Goal: Information Seeking & Learning: Learn about a topic

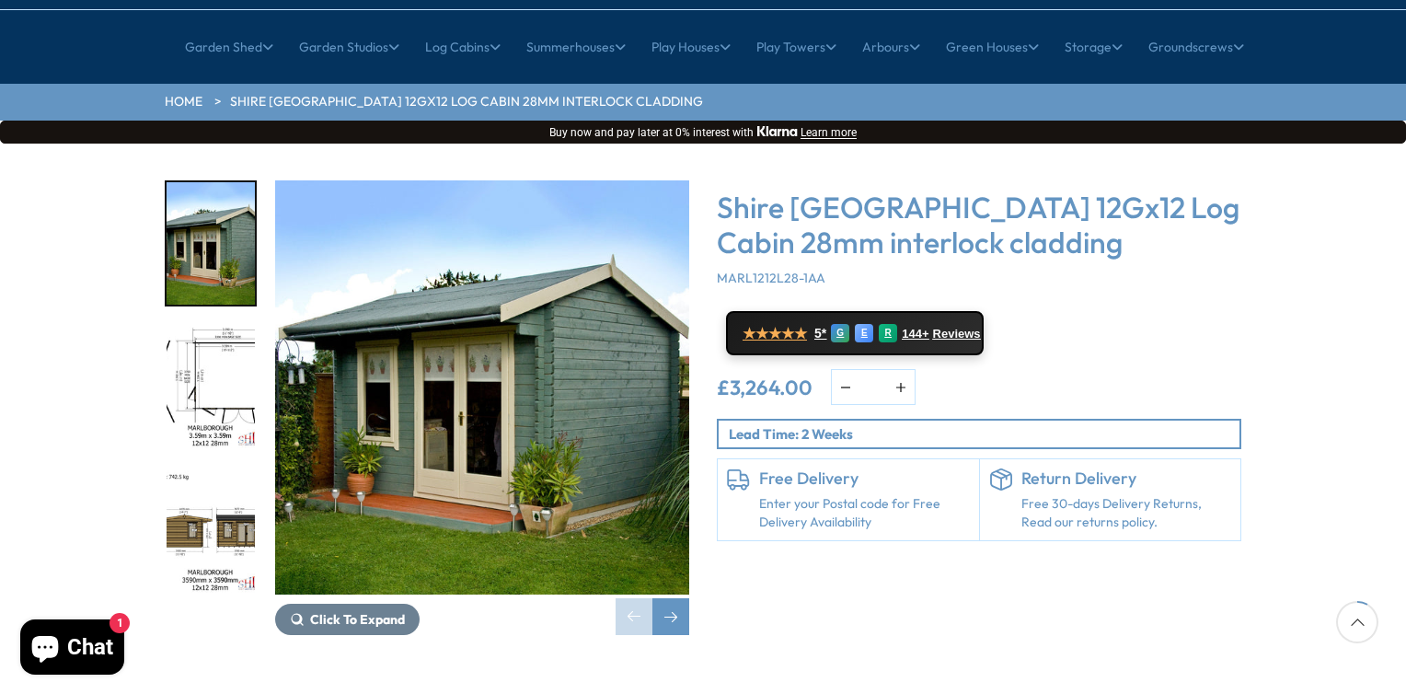
scroll to position [276, 0]
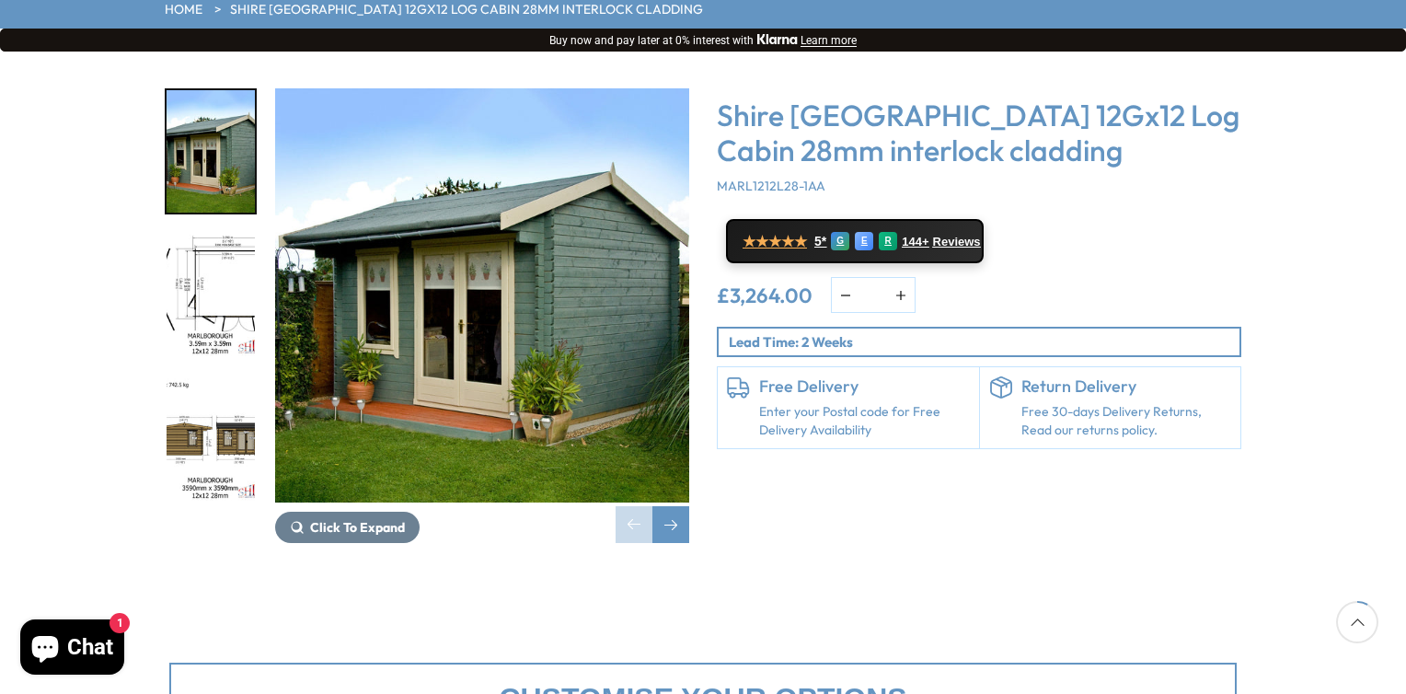
click at [471, 253] on img "1 / 18" at bounding box center [482, 295] width 414 height 414
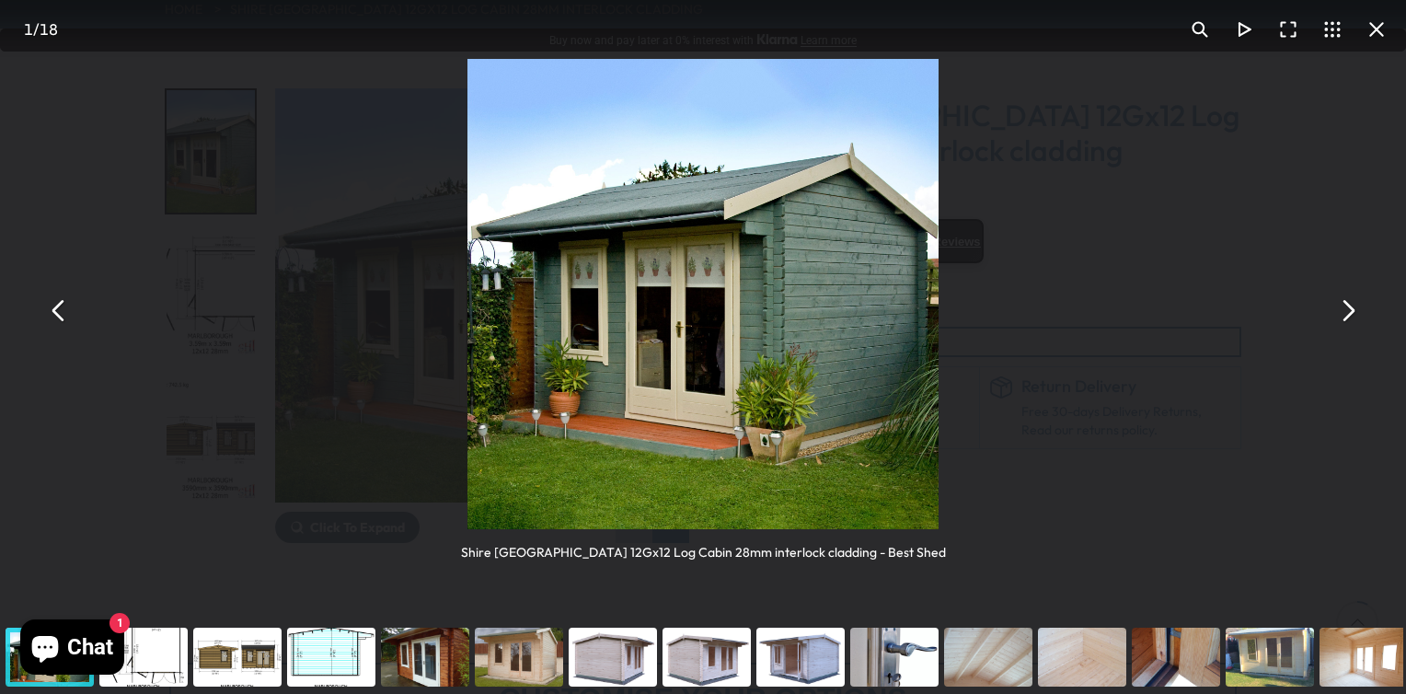
click at [1347, 315] on button "You can close this modal content with the ESC key" at bounding box center [1347, 310] width 44 height 44
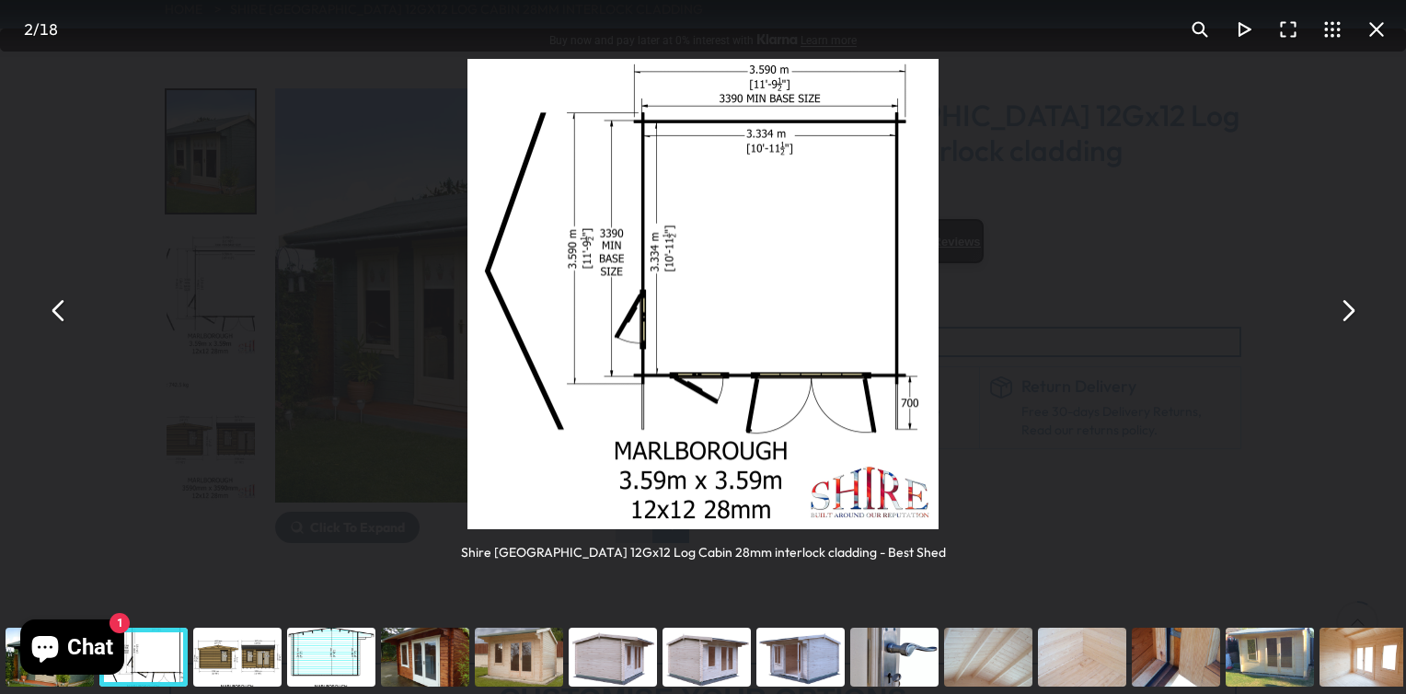
click at [1347, 315] on button "You can close this modal content with the ESC key" at bounding box center [1347, 310] width 44 height 44
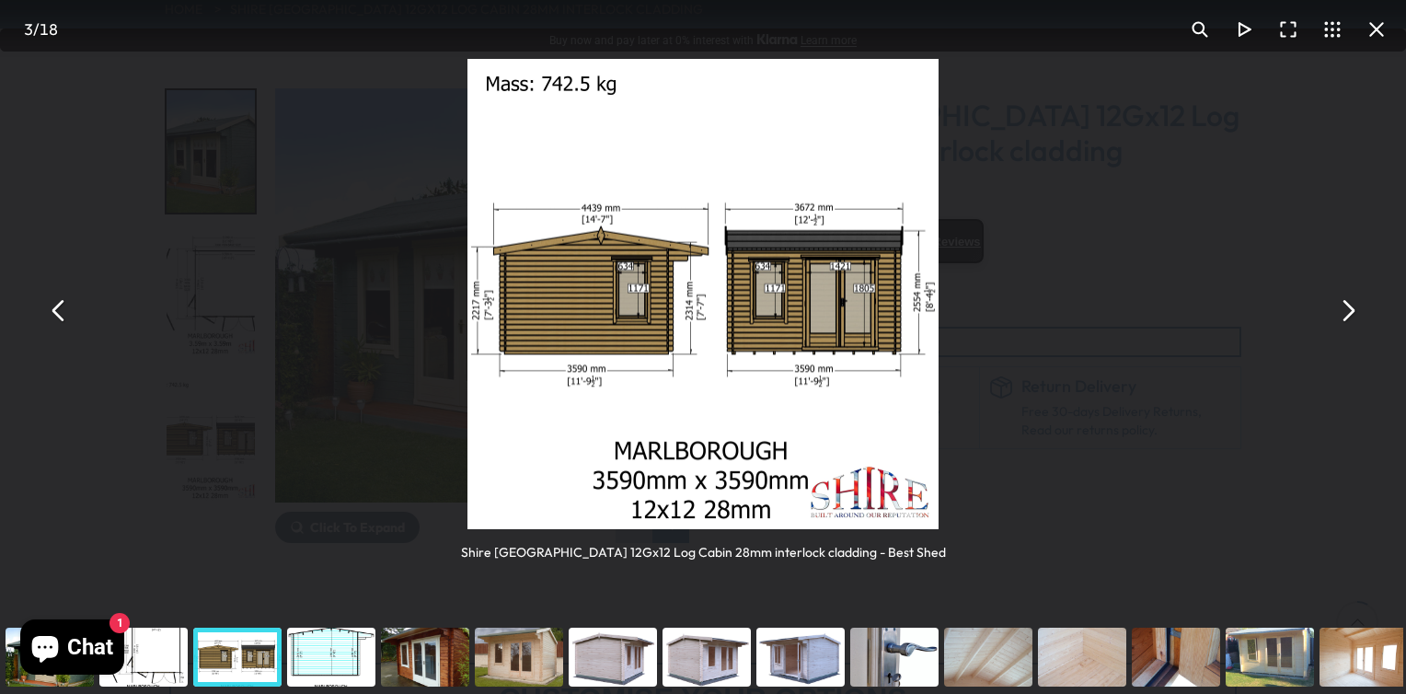
click at [1347, 315] on button "You can close this modal content with the ESC key" at bounding box center [1347, 310] width 44 height 44
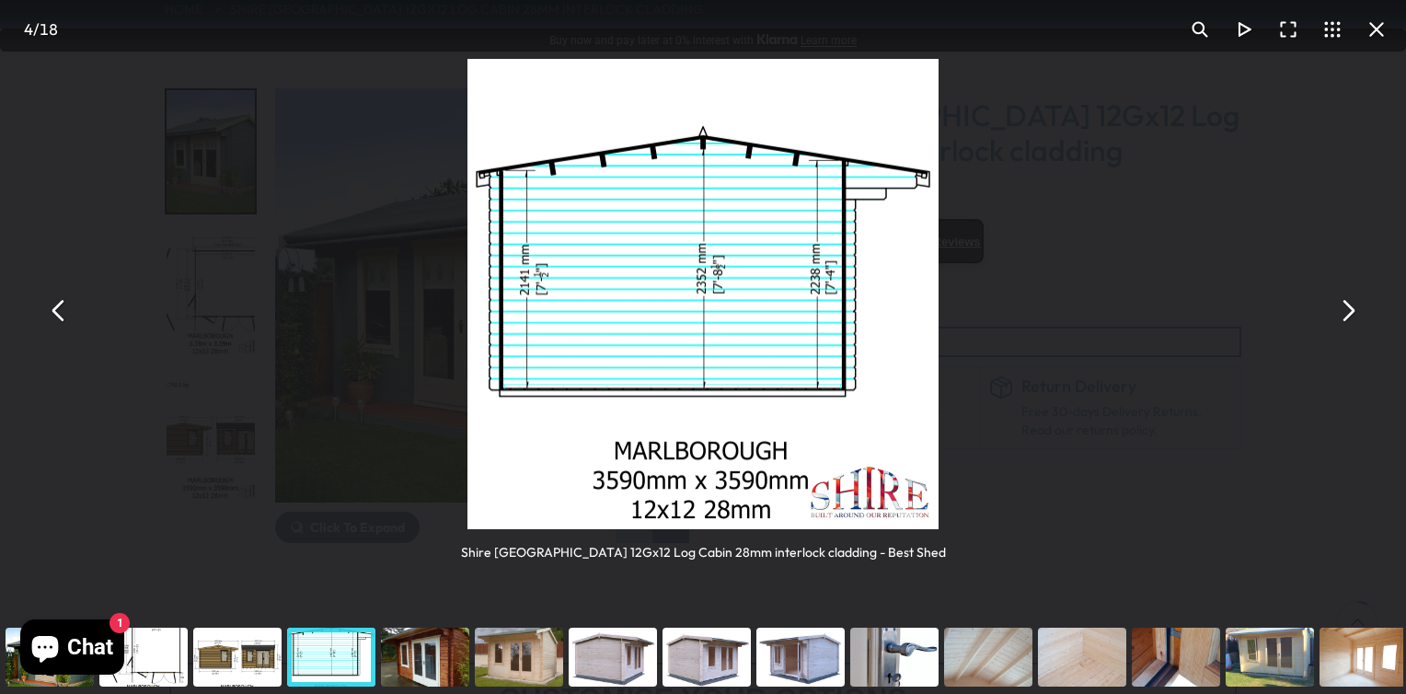
click at [1347, 315] on button "You can close this modal content with the ESC key" at bounding box center [1347, 310] width 44 height 44
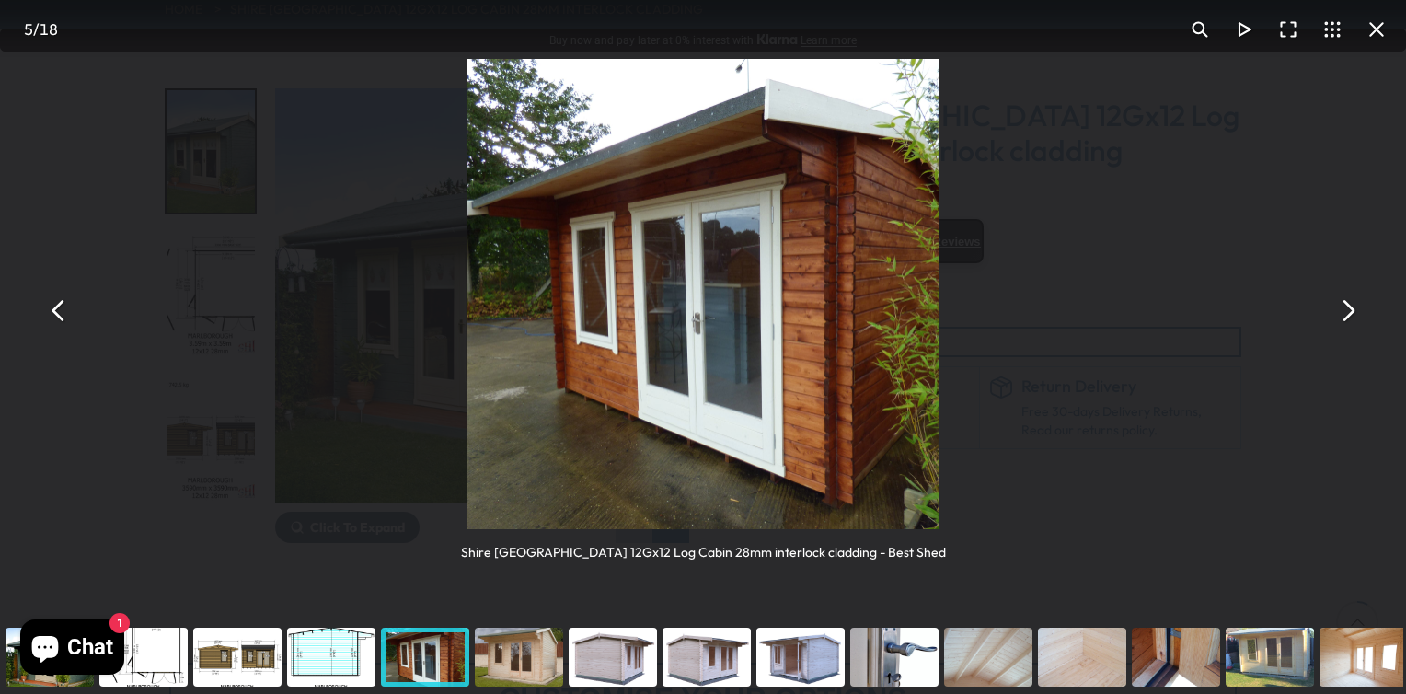
click at [1347, 315] on button "You can close this modal content with the ESC key" at bounding box center [1347, 310] width 44 height 44
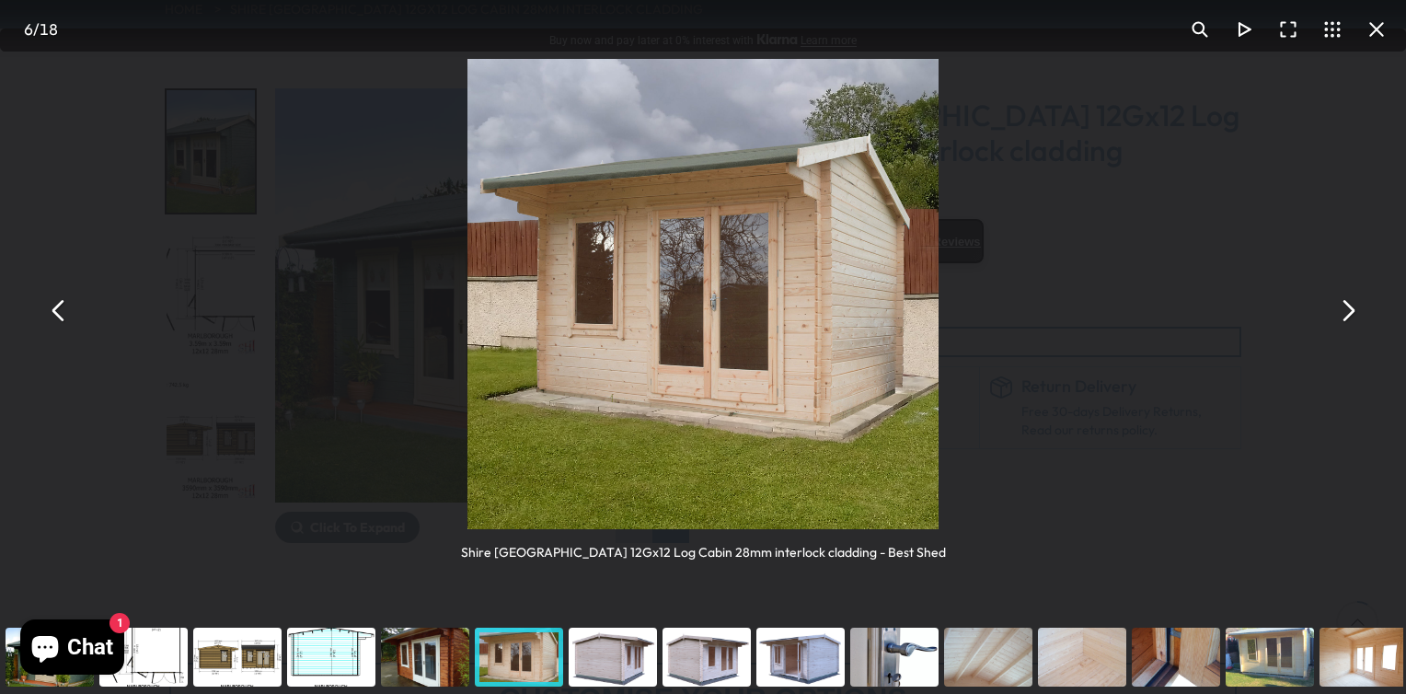
click at [1347, 315] on button "You can close this modal content with the ESC key" at bounding box center [1347, 310] width 44 height 44
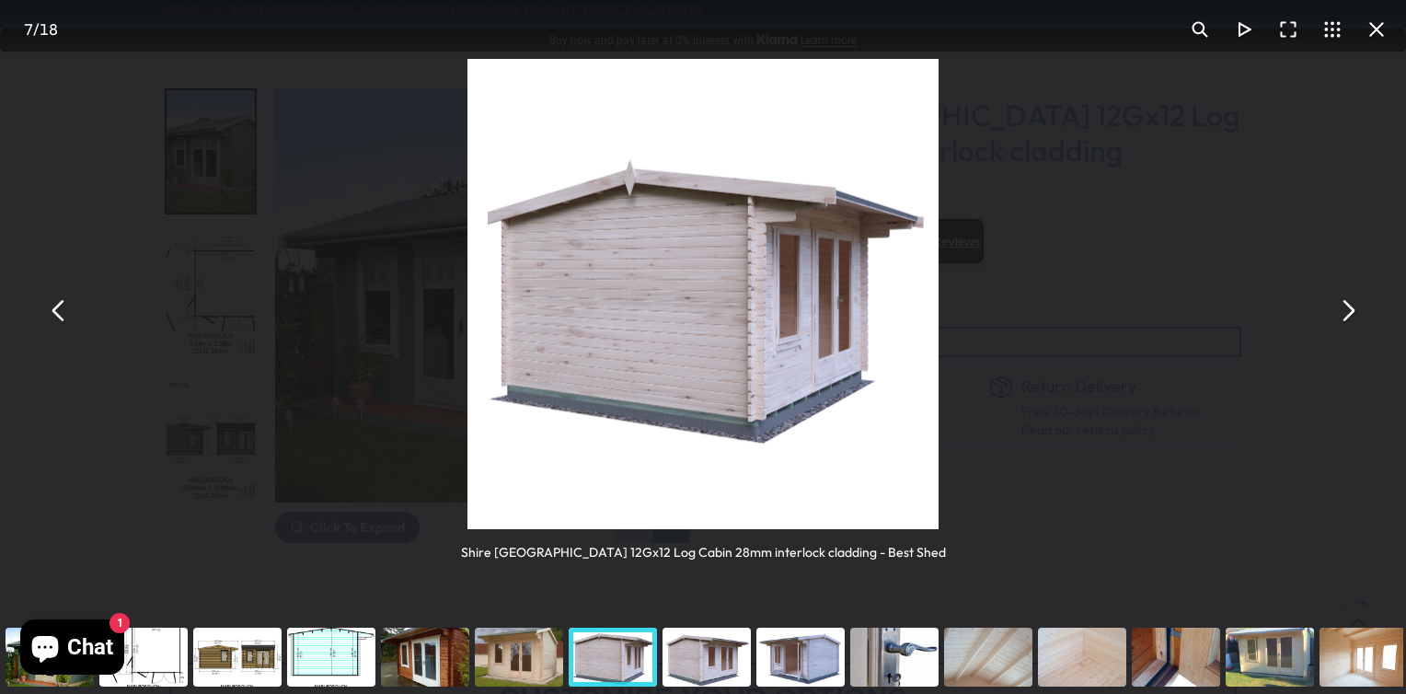
click at [1378, 26] on button "You can close this modal content with the ESC key" at bounding box center [1377, 29] width 44 height 44
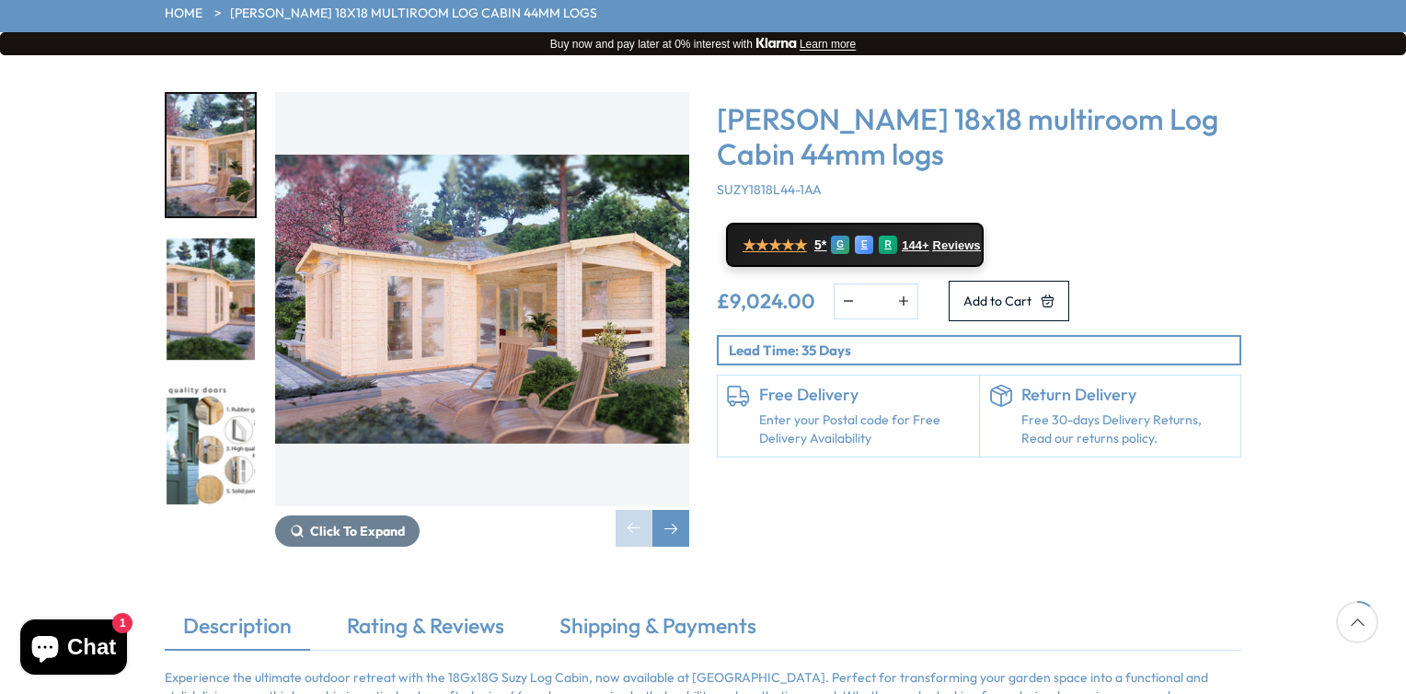
scroll to position [276, 0]
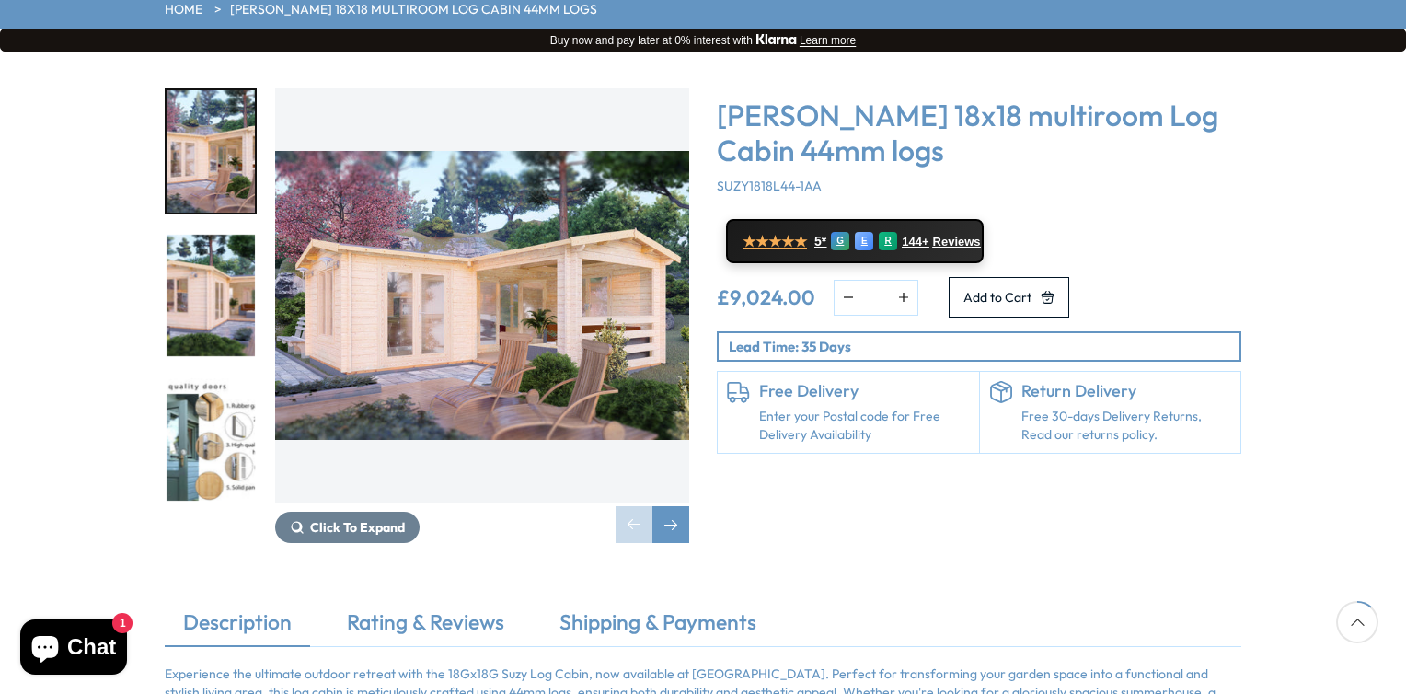
click at [213, 378] on img "3 / 7" at bounding box center [211, 439] width 88 height 122
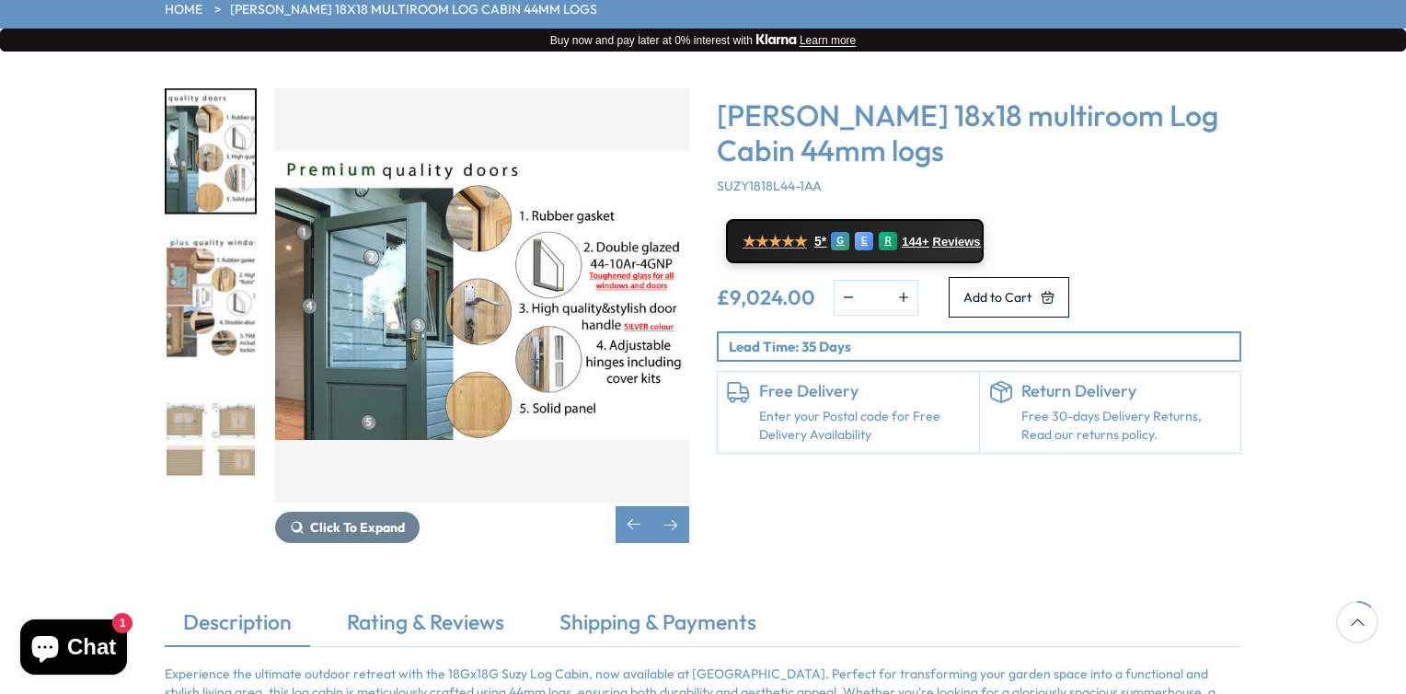
click at [217, 235] on img "4 / 7" at bounding box center [211, 296] width 88 height 122
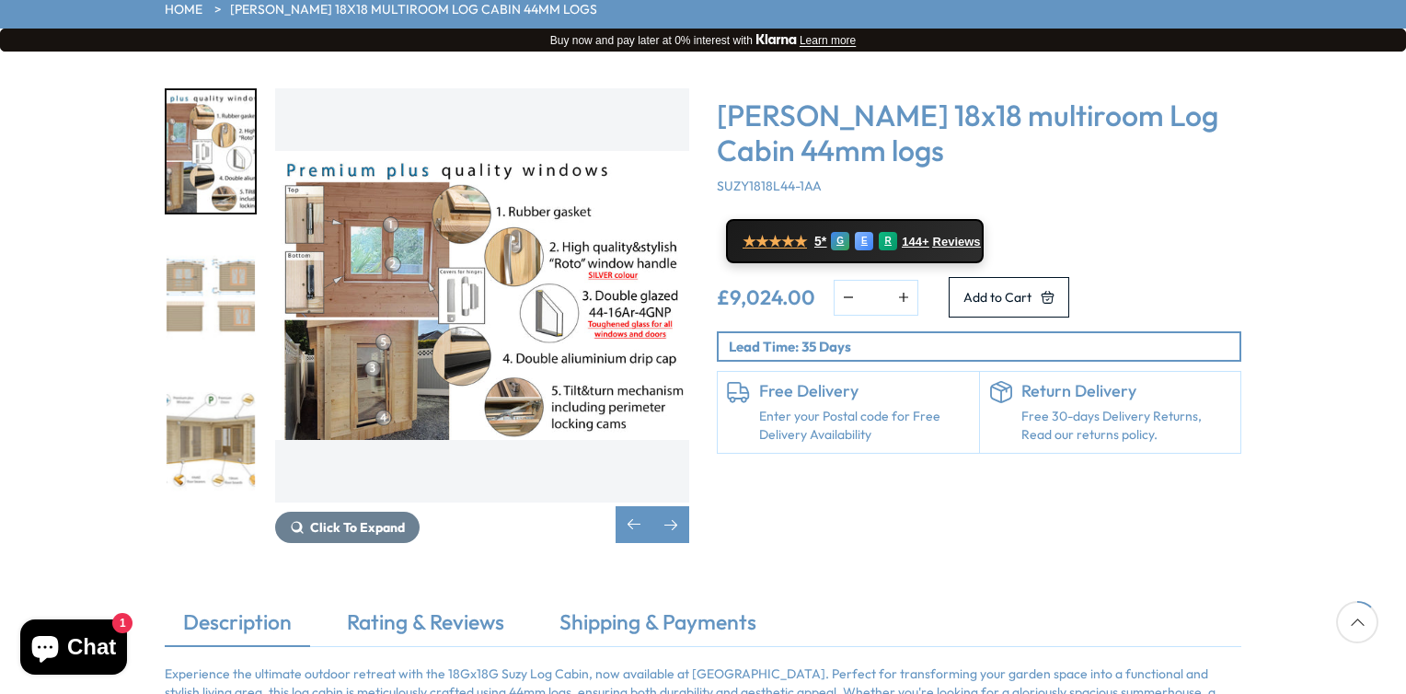
click at [228, 94] on img "4 / 7" at bounding box center [211, 151] width 88 height 122
click at [239, 392] on img "6 / 7" at bounding box center [211, 439] width 88 height 122
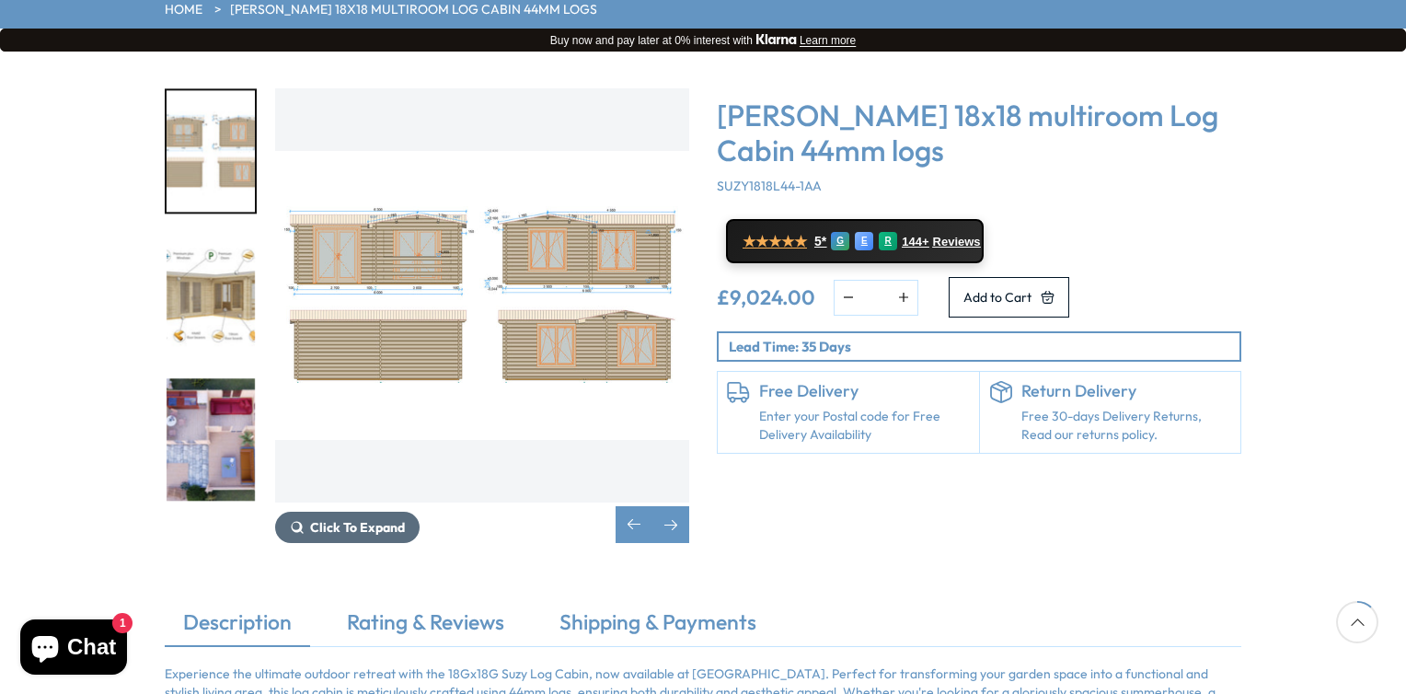
click at [335, 519] on span "Click To Expand" at bounding box center [357, 527] width 95 height 17
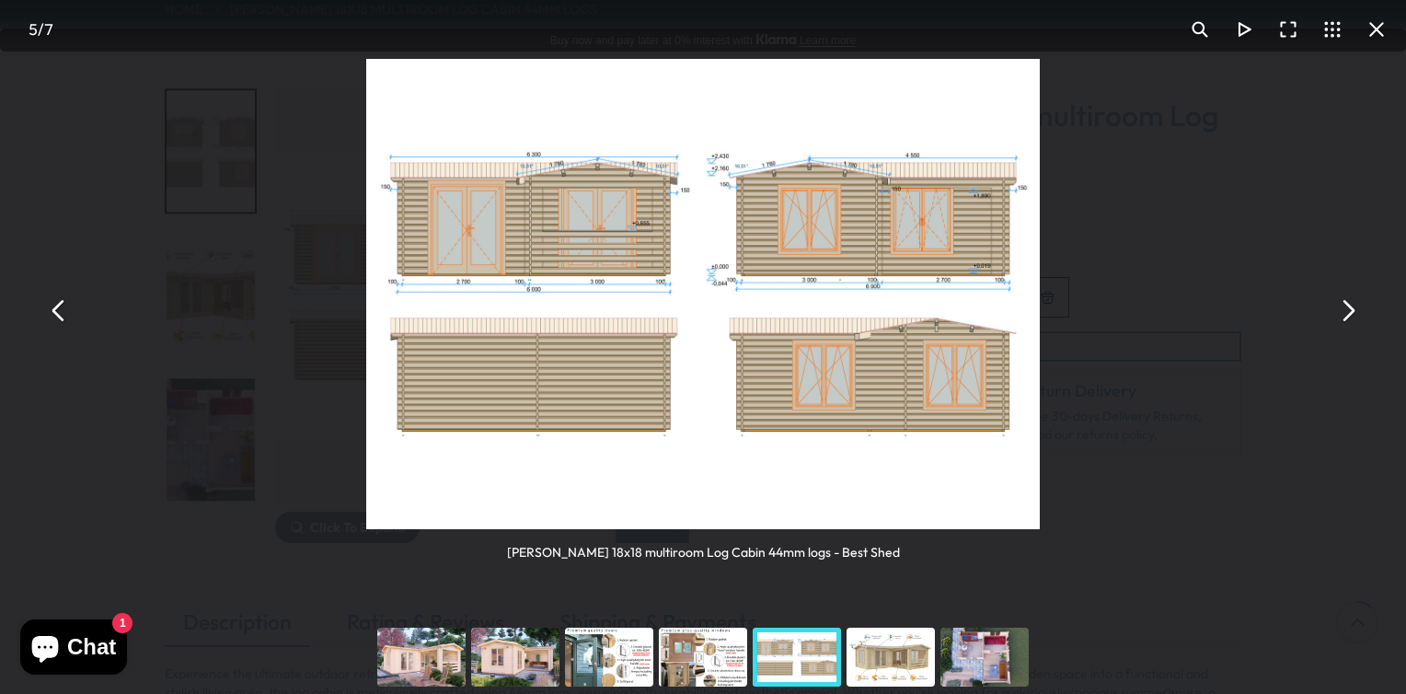
click at [446, 668] on div "You can close this modal content with the ESC key" at bounding box center [422, 657] width 94 height 74
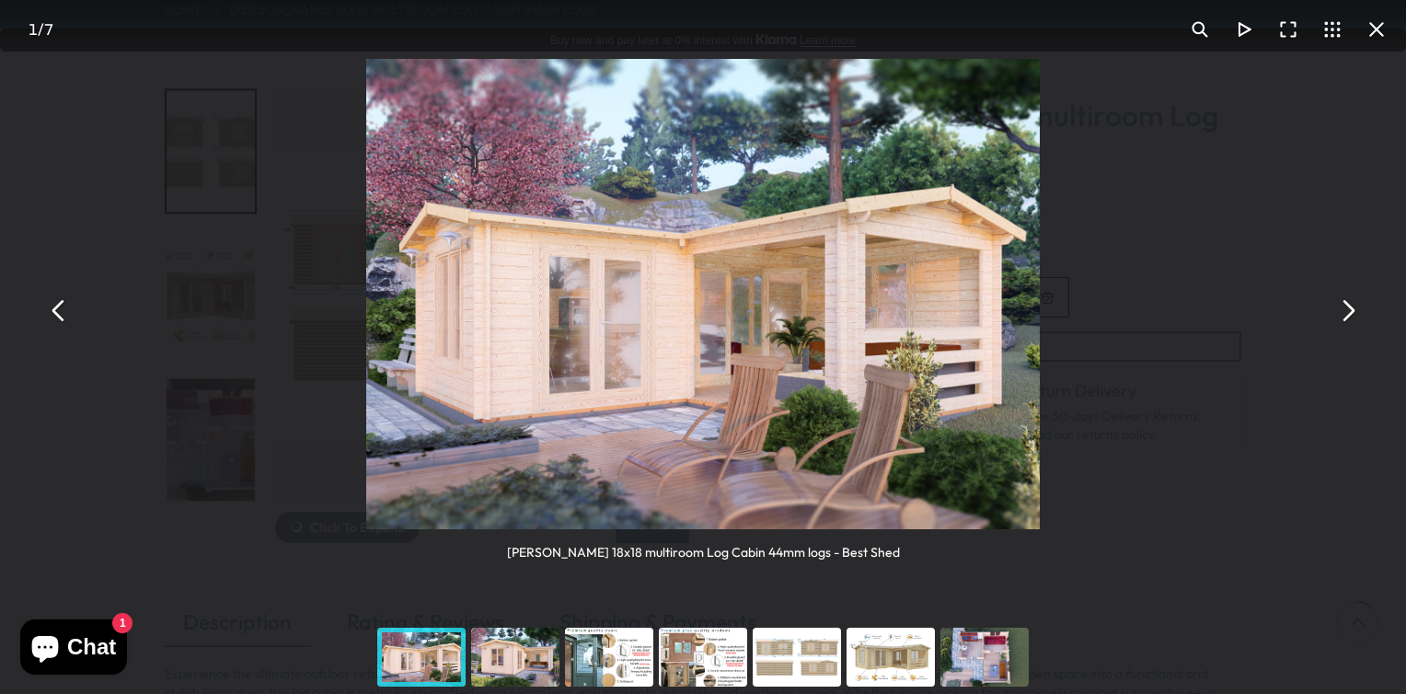
click at [524, 647] on div "You can close this modal content with the ESC key" at bounding box center [515, 657] width 94 height 74
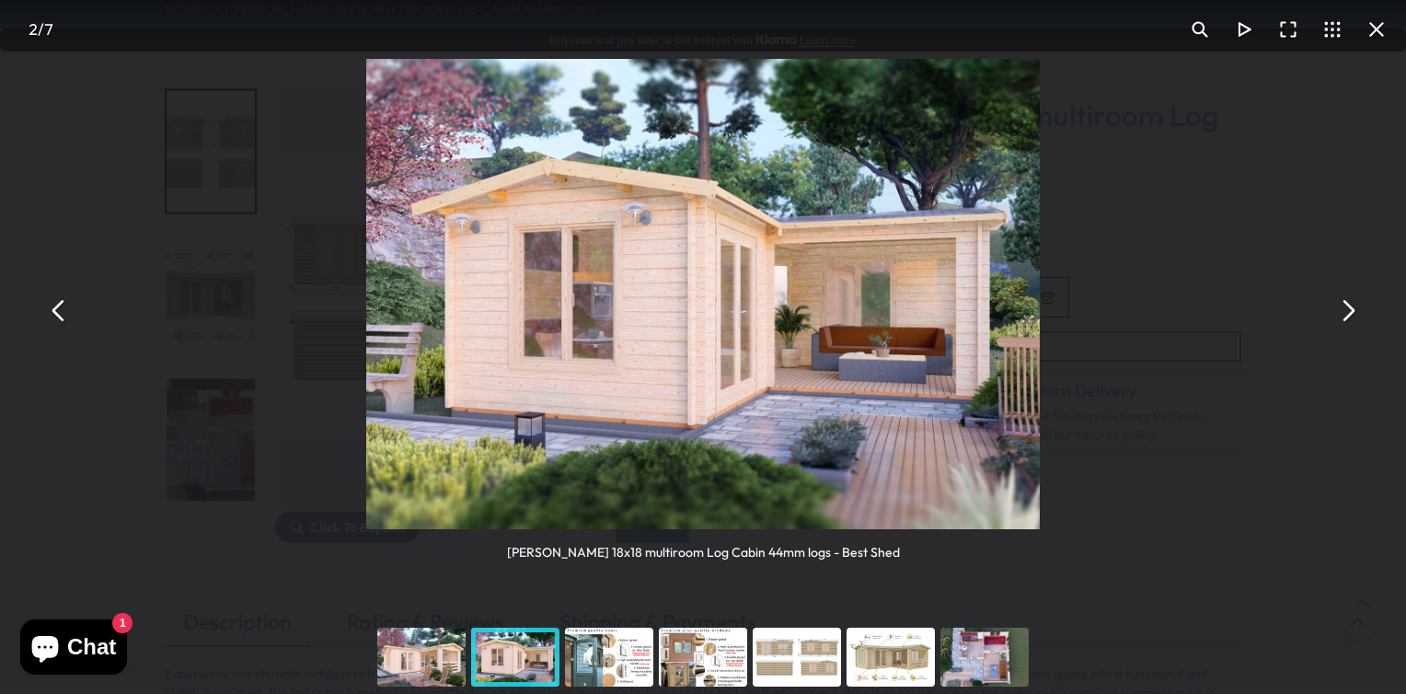
click at [599, 651] on div "You can close this modal content with the ESC key" at bounding box center [609, 657] width 94 height 74
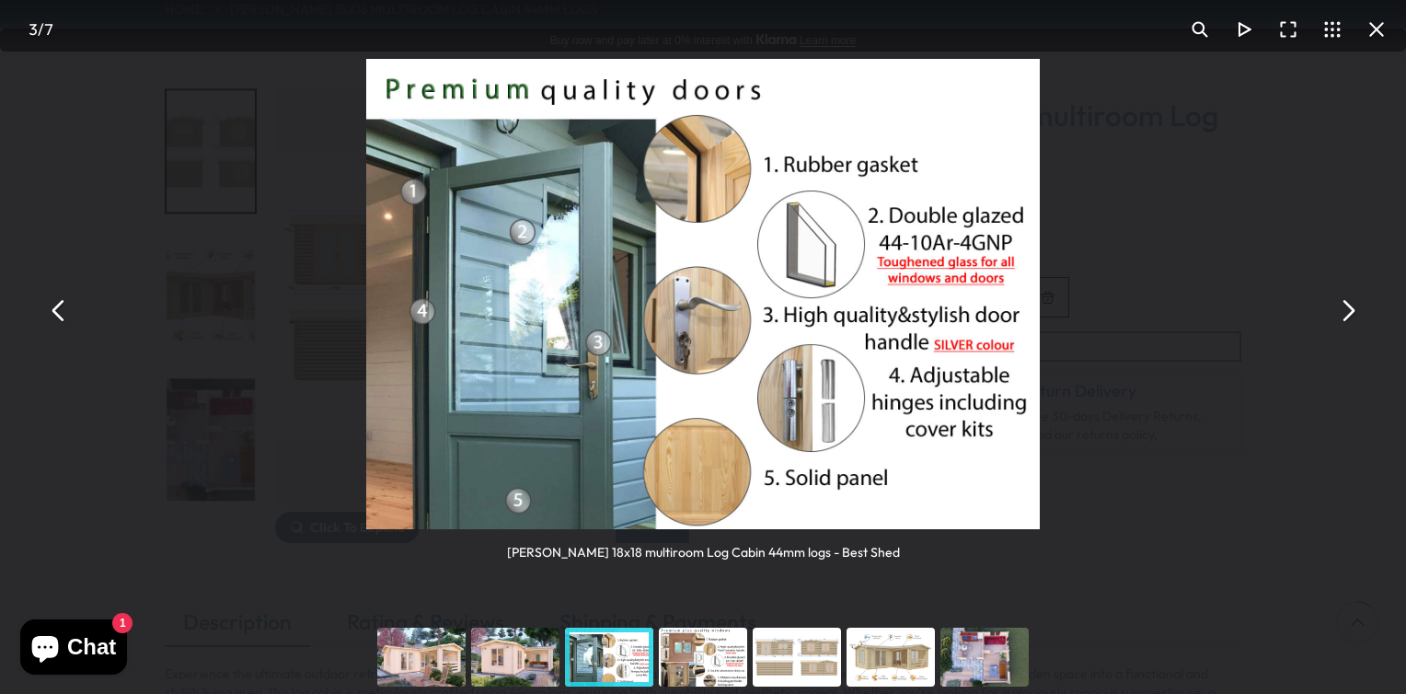
click at [696, 664] on div "You can close this modal content with the ESC key" at bounding box center [703, 657] width 94 height 74
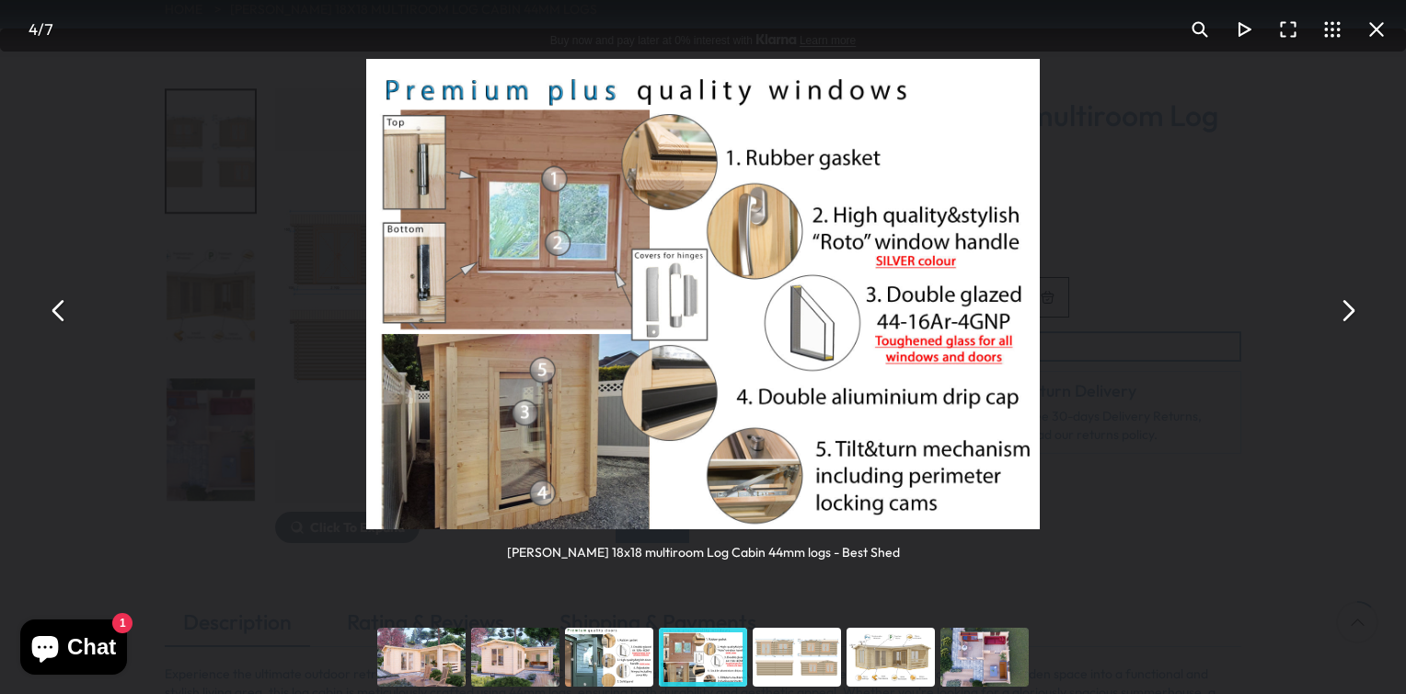
click at [790, 656] on div "You can close this modal content with the ESC key" at bounding box center [797, 657] width 94 height 74
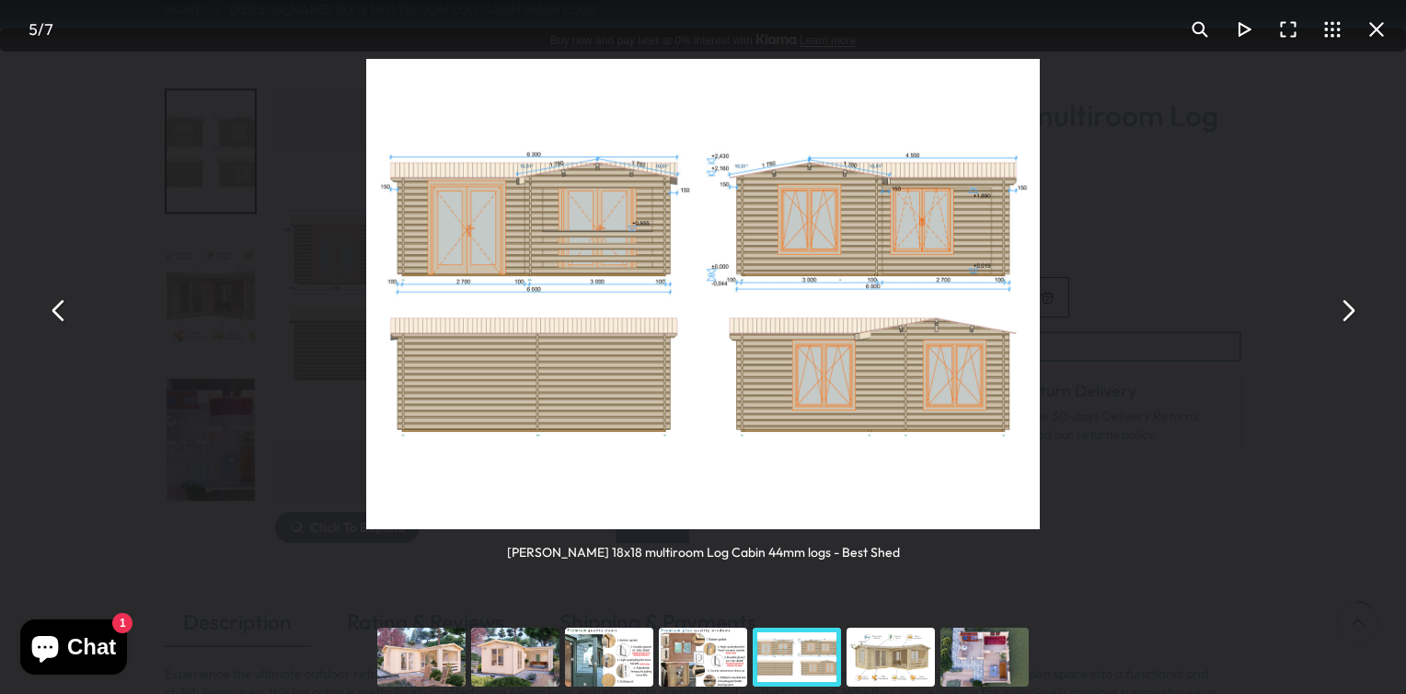
click at [887, 663] on div "You can close this modal content with the ESC key" at bounding box center [891, 657] width 94 height 74
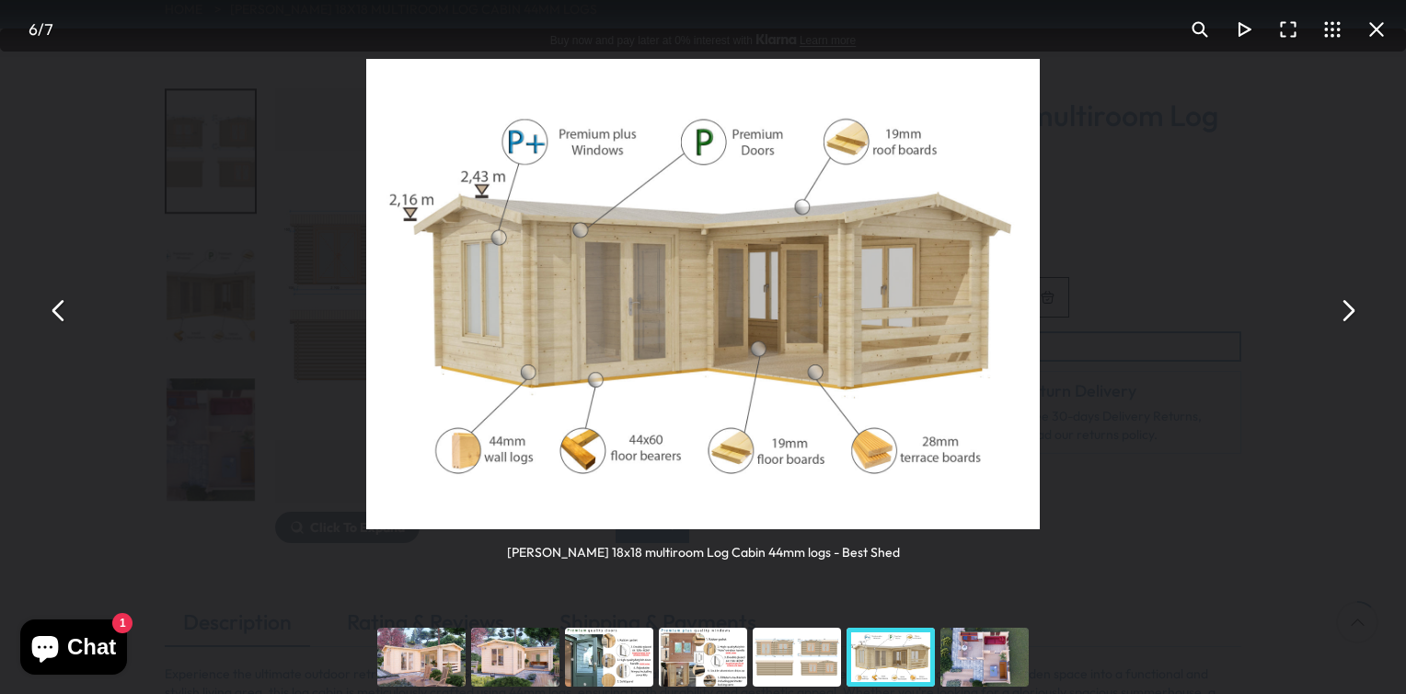
click at [988, 645] on div "You can close this modal content with the ESC key" at bounding box center [985, 657] width 94 height 74
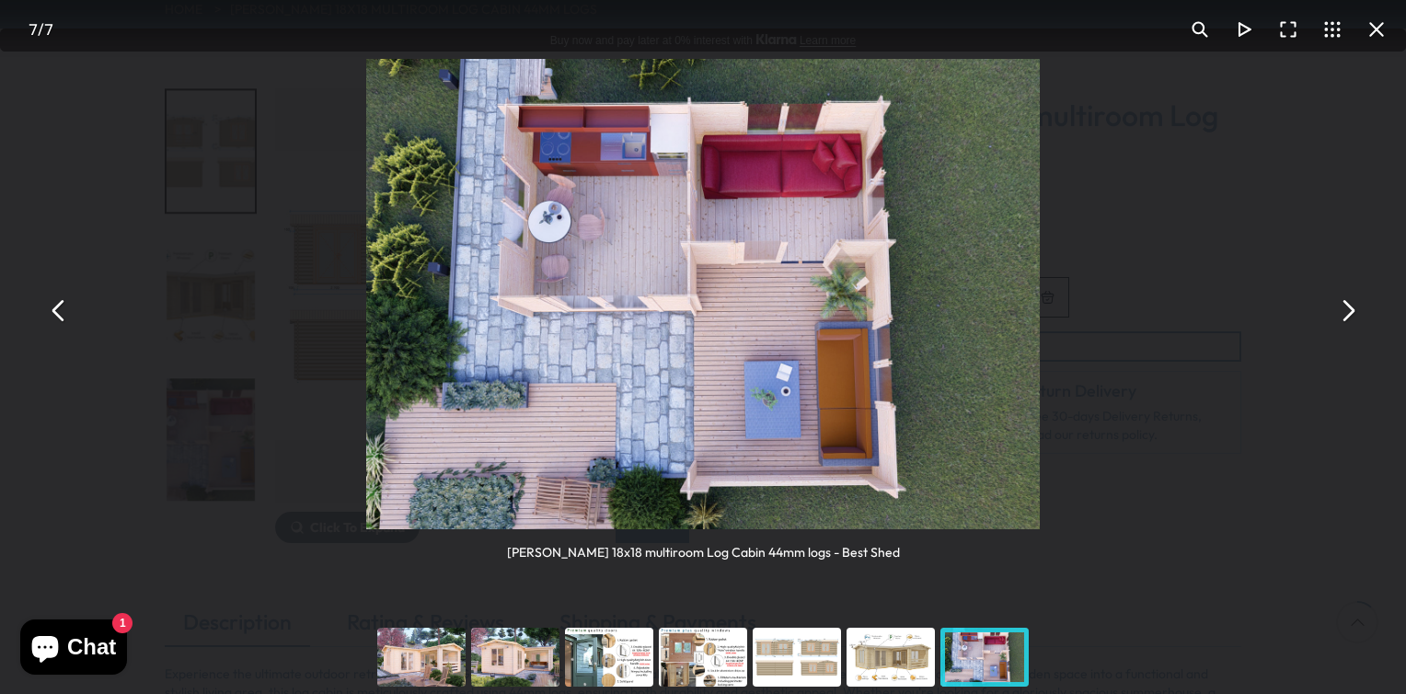
click at [1349, 315] on button "You can close this modal content with the ESC key" at bounding box center [1347, 310] width 44 height 44
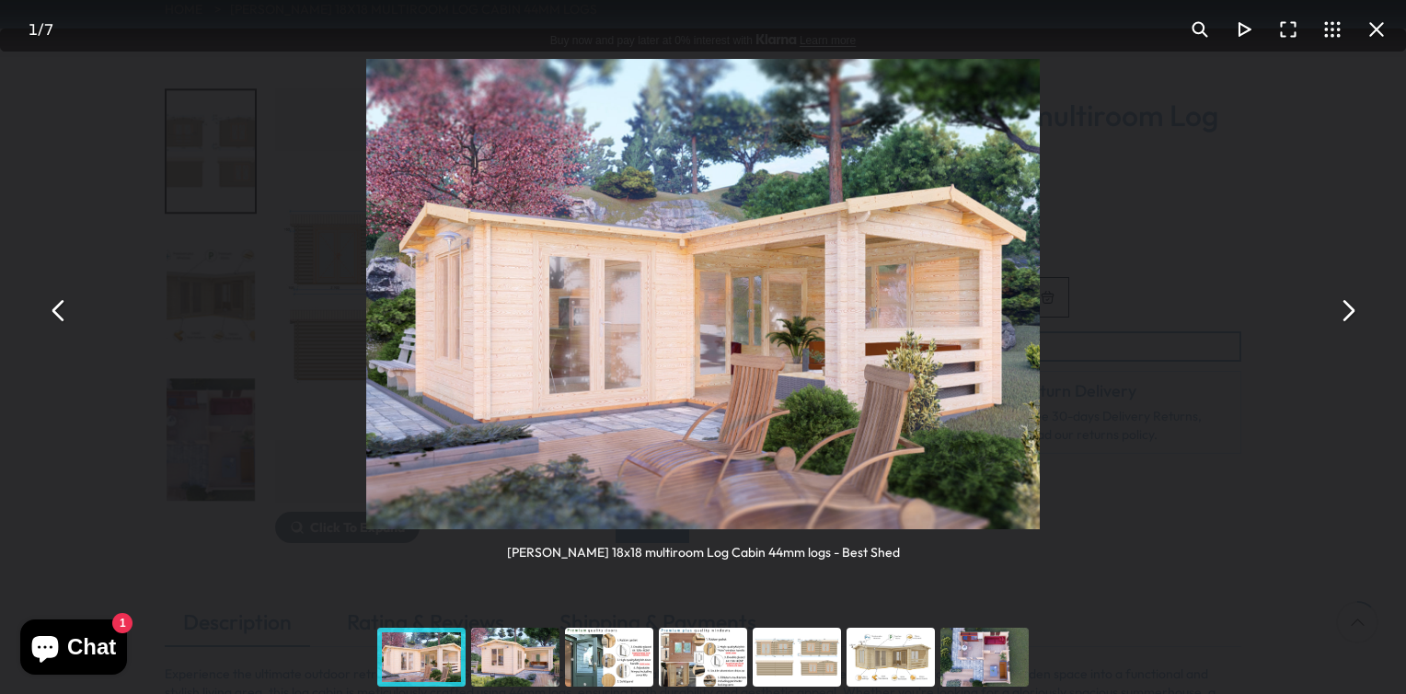
click at [1349, 314] on button "You can close this modal content with the ESC key" at bounding box center [1347, 310] width 44 height 44
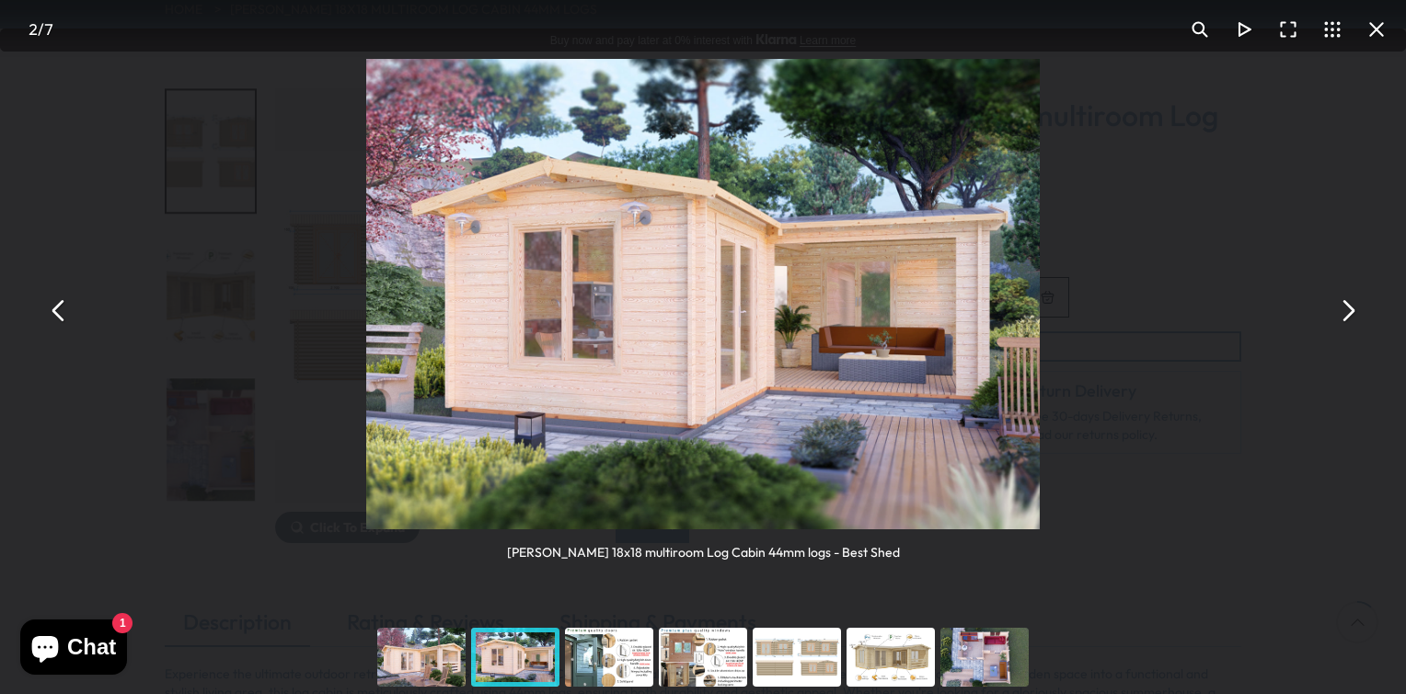
click at [1349, 314] on button "You can close this modal content with the ESC key" at bounding box center [1347, 310] width 44 height 44
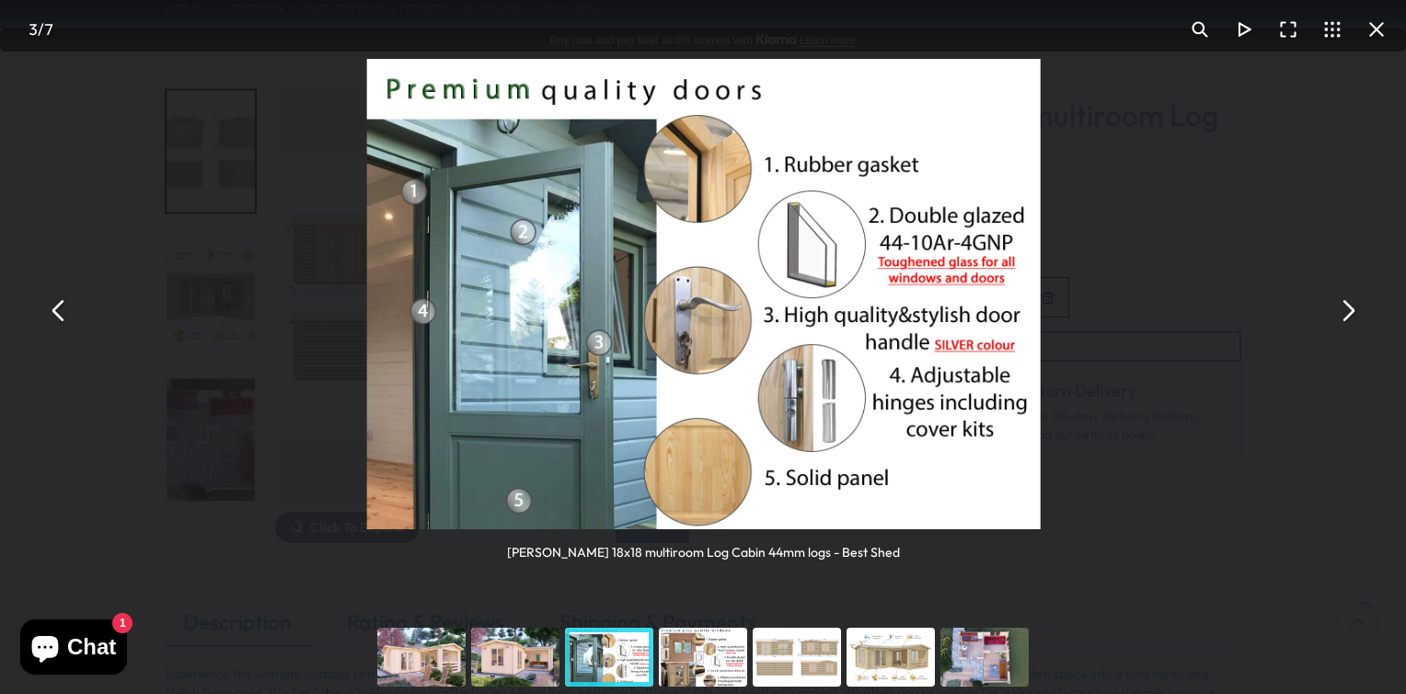
click at [1349, 314] on button "You can close this modal content with the ESC key" at bounding box center [1347, 310] width 44 height 44
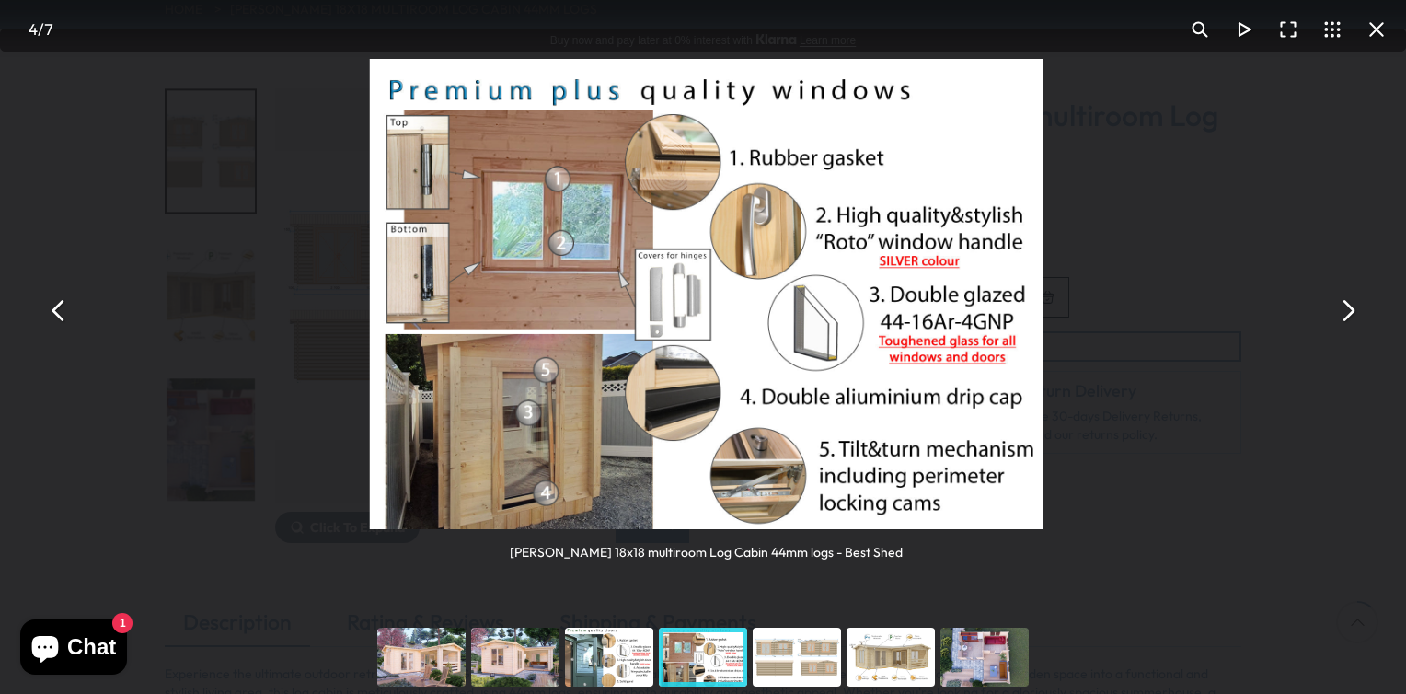
click at [1349, 314] on button "You can close this modal content with the ESC key" at bounding box center [1347, 310] width 44 height 44
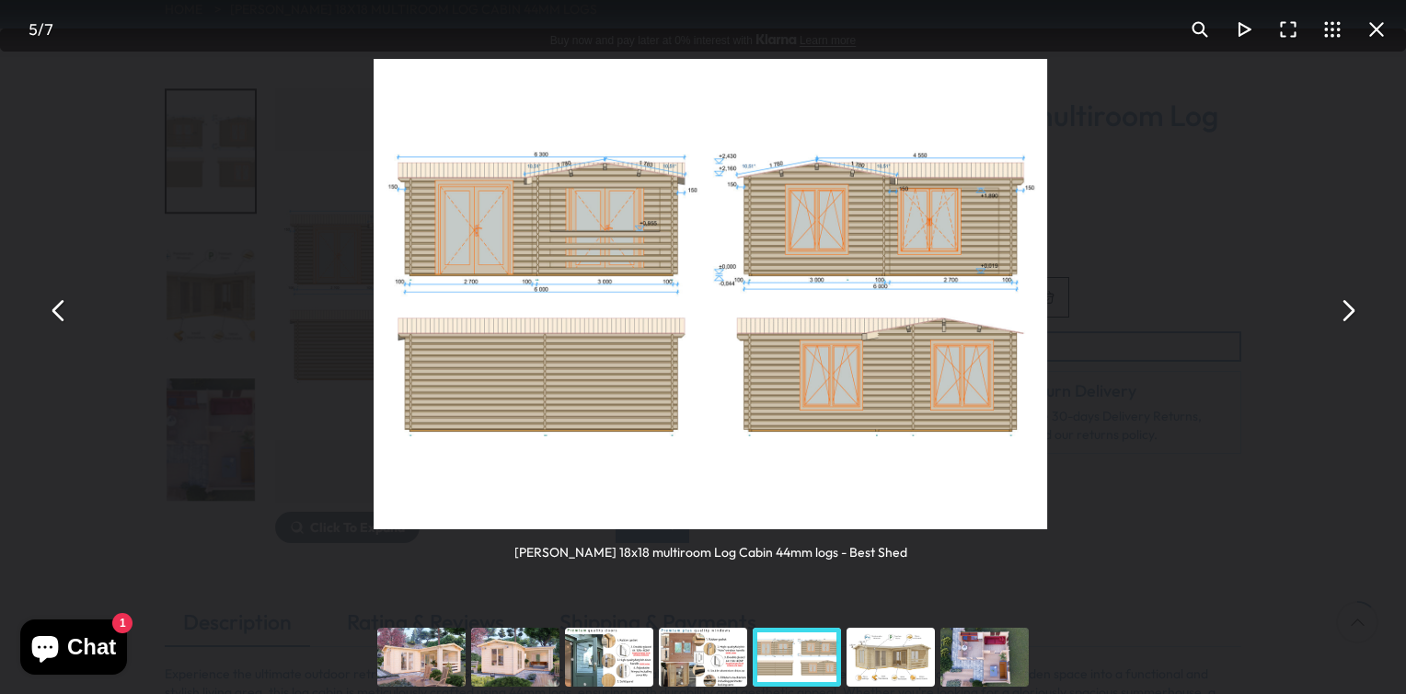
click at [1349, 314] on button "You can close this modal content with the ESC key" at bounding box center [1347, 310] width 44 height 44
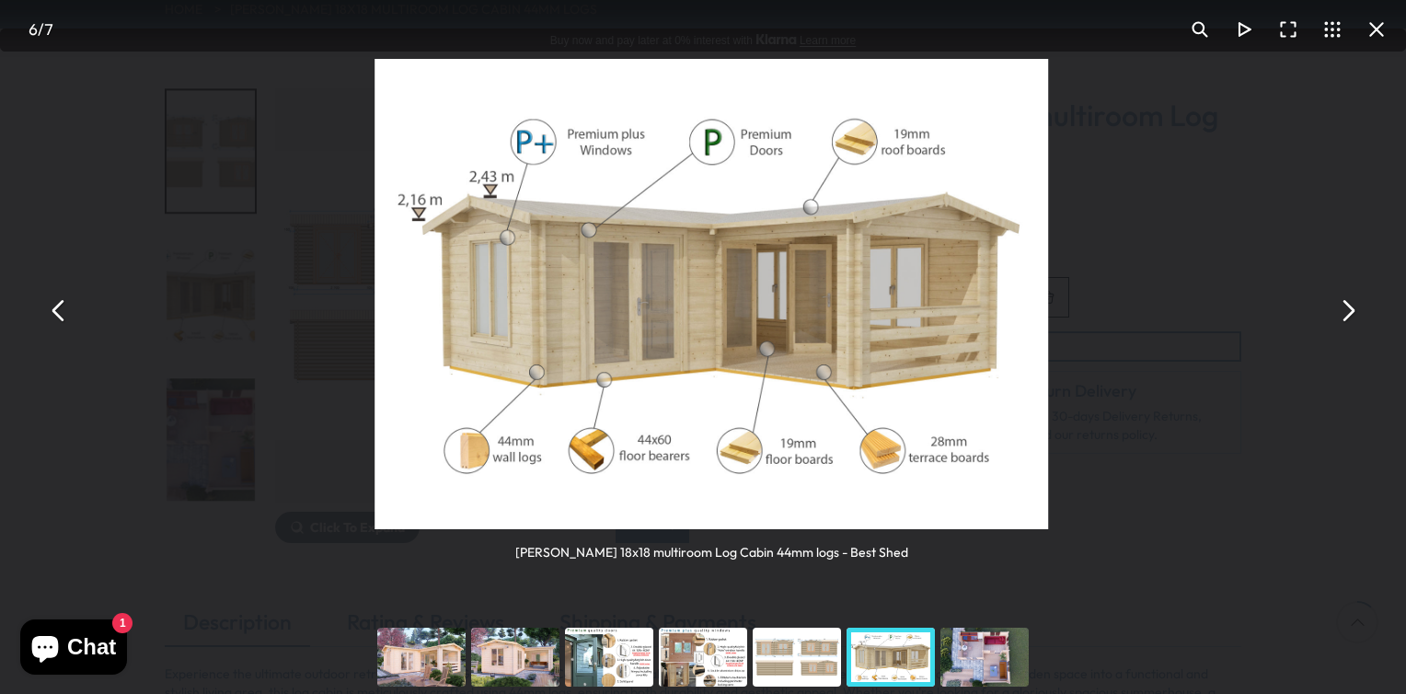
click at [1349, 314] on button "You can close this modal content with the ESC key" at bounding box center [1347, 310] width 44 height 44
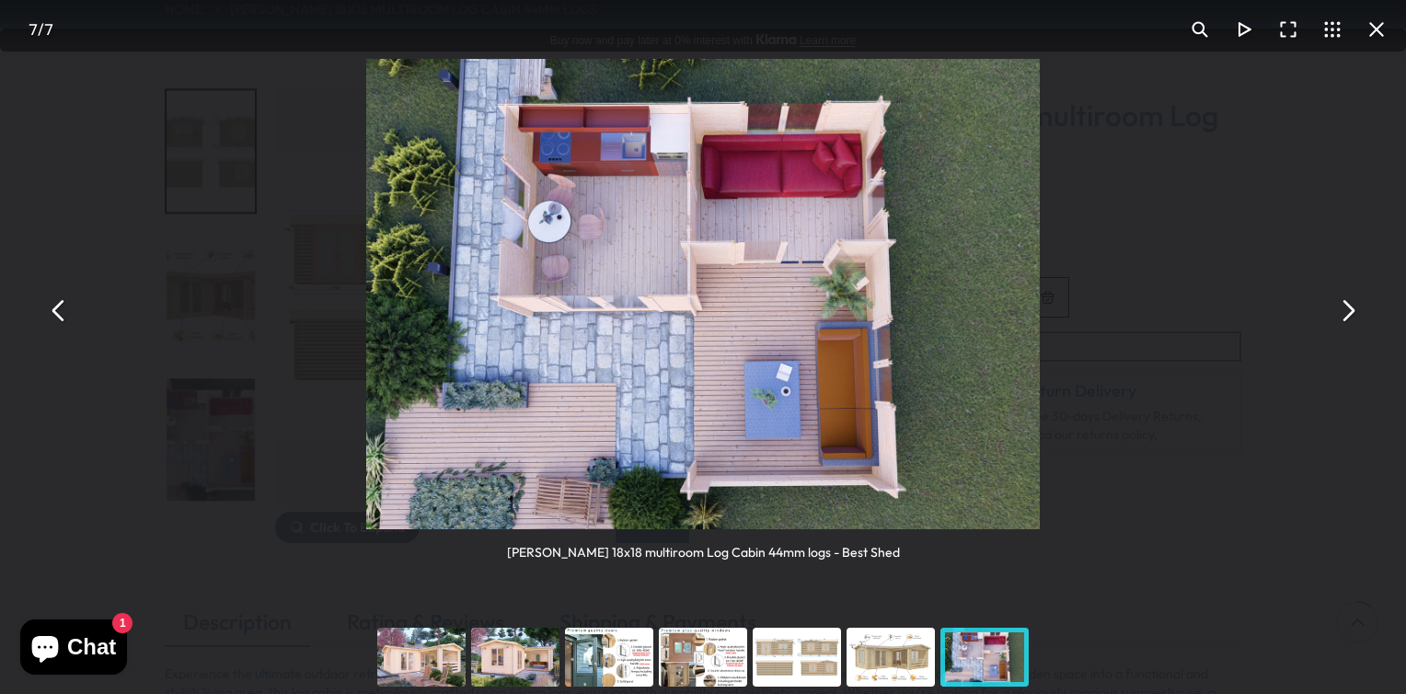
click at [1349, 314] on button "You can close this modal content with the ESC key" at bounding box center [1347, 310] width 44 height 44
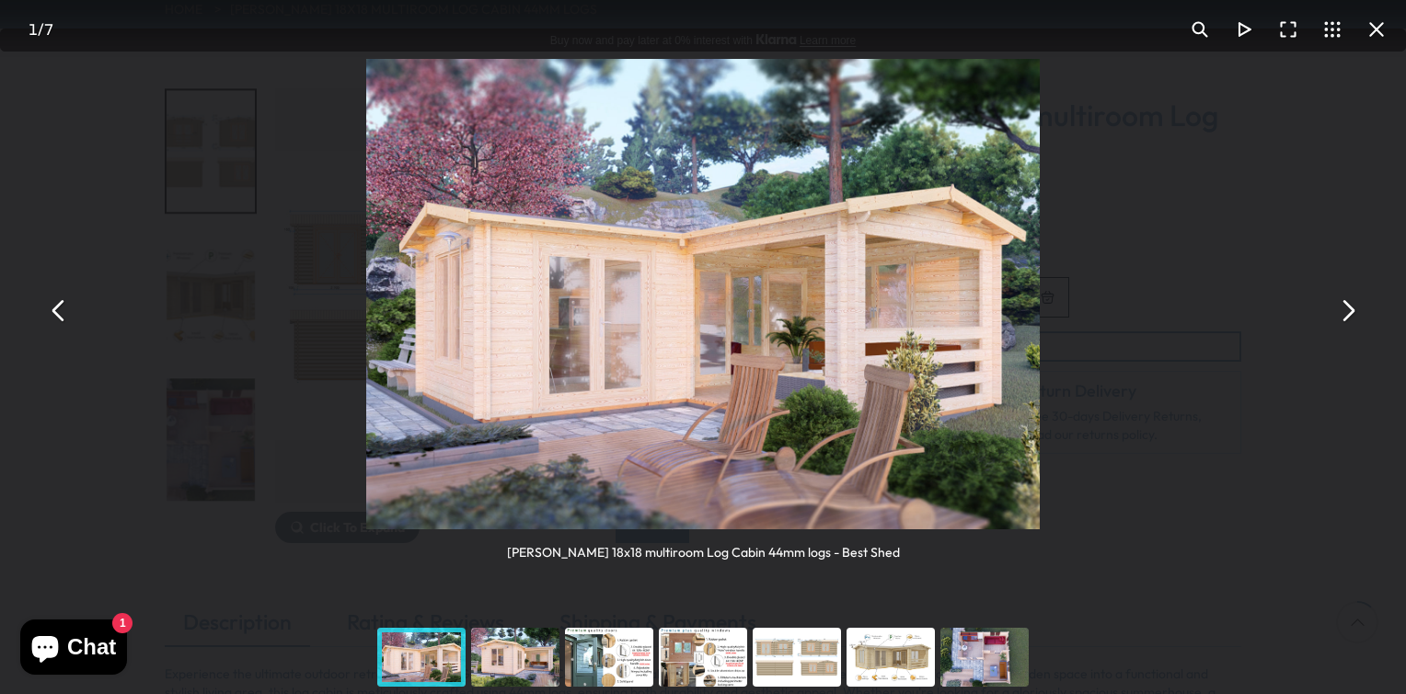
click at [55, 314] on button "You can close this modal content with the ESC key" at bounding box center [59, 310] width 44 height 44
